Goal: Task Accomplishment & Management: Use online tool/utility

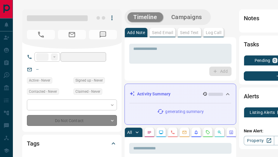
type input "**"
type input "**********"
type input "*"
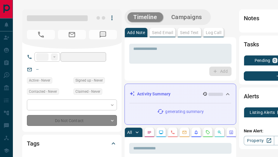
type input "**********"
type input "*******"
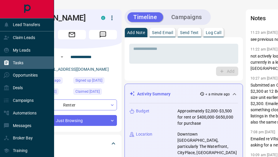
click at [15, 64] on p "Tasks" at bounding box center [18, 62] width 11 height 5
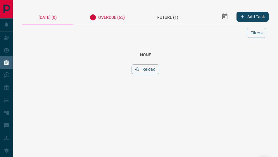
click at [119, 16] on div "Overdue (65)" at bounding box center [107, 16] width 68 height 14
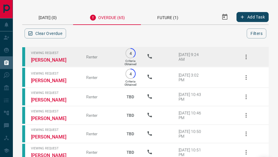
click at [244, 57] on icon "button" at bounding box center [246, 56] width 7 height 7
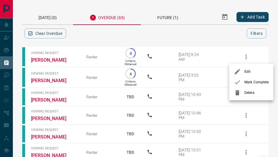
click at [250, 81] on span "Mark Complete" at bounding box center [257, 81] width 24 height 5
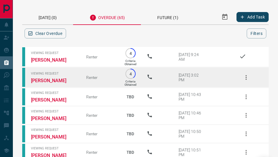
click at [247, 78] on icon "button" at bounding box center [246, 77] width 7 height 7
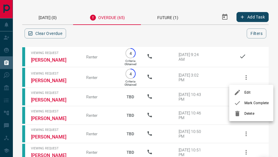
click at [246, 105] on span "Mark Complete" at bounding box center [257, 102] width 24 height 5
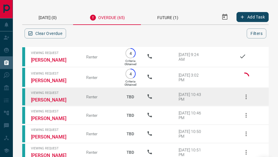
click at [246, 96] on icon "button" at bounding box center [246, 96] width 1 height 5
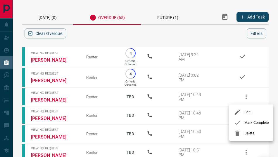
click at [247, 122] on span "Mark Complete" at bounding box center [257, 122] width 24 height 5
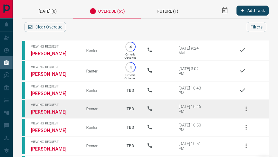
scroll to position [18, 0]
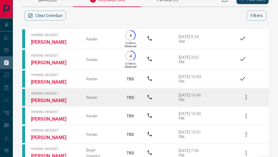
click at [248, 94] on icon "button" at bounding box center [246, 97] width 7 height 7
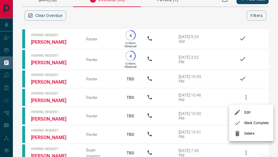
click at [244, 122] on div at bounding box center [239, 122] width 11 height 7
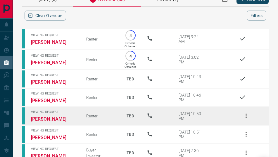
click at [243, 115] on icon "button" at bounding box center [246, 115] width 7 height 7
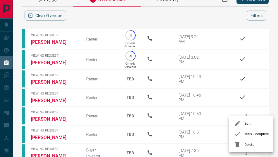
click at [246, 133] on span "Mark Complete" at bounding box center [257, 133] width 24 height 5
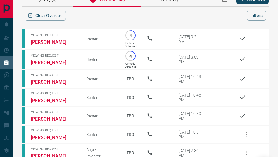
scroll to position [39, 0]
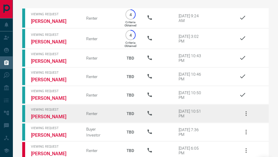
click at [246, 114] on icon "button" at bounding box center [246, 113] width 7 height 7
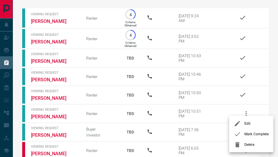
click at [249, 131] on span "Mark Complete" at bounding box center [257, 133] width 24 height 5
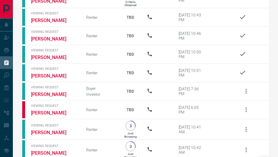
scroll to position [83, 0]
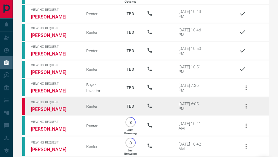
click at [248, 104] on icon "button" at bounding box center [246, 105] width 7 height 7
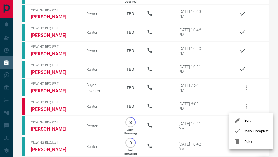
click at [250, 127] on li "Mark Complete" at bounding box center [251, 131] width 44 height 11
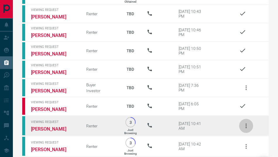
click at [246, 125] on icon "button" at bounding box center [246, 125] width 1 height 5
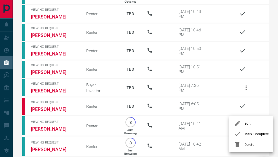
click at [246, 136] on span "Mark Complete" at bounding box center [257, 133] width 24 height 5
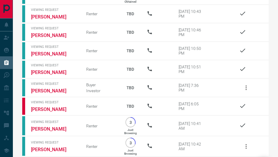
scroll to position [107, 0]
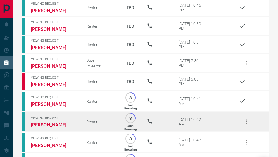
click at [246, 122] on icon "button" at bounding box center [246, 121] width 1 height 5
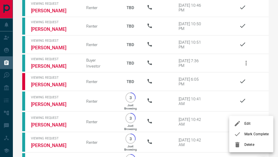
click at [246, 133] on span "Mark Complete" at bounding box center [257, 133] width 24 height 5
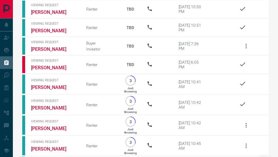
scroll to position [131, 0]
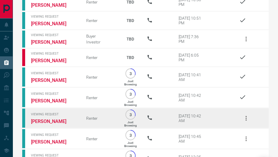
click at [246, 113] on button "button" at bounding box center [246, 118] width 14 height 14
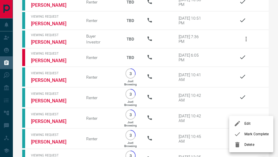
click at [249, 135] on span "Mark Complete" at bounding box center [257, 133] width 24 height 5
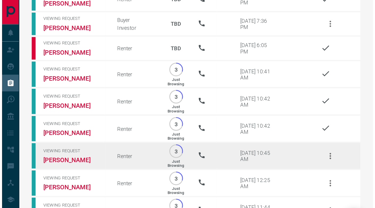
scroll to position [153, 0]
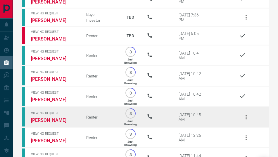
click at [246, 120] on icon "button" at bounding box center [246, 116] width 7 height 7
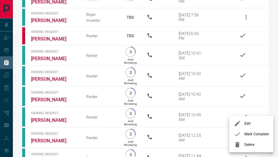
click at [57, 118] on div at bounding box center [139, 78] width 278 height 157
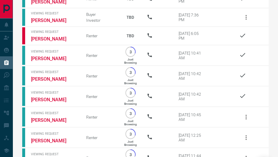
click at [57, 118] on link "[PERSON_NAME]" at bounding box center [54, 120] width 47 height 6
